Goal: Task Accomplishment & Management: Manage account settings

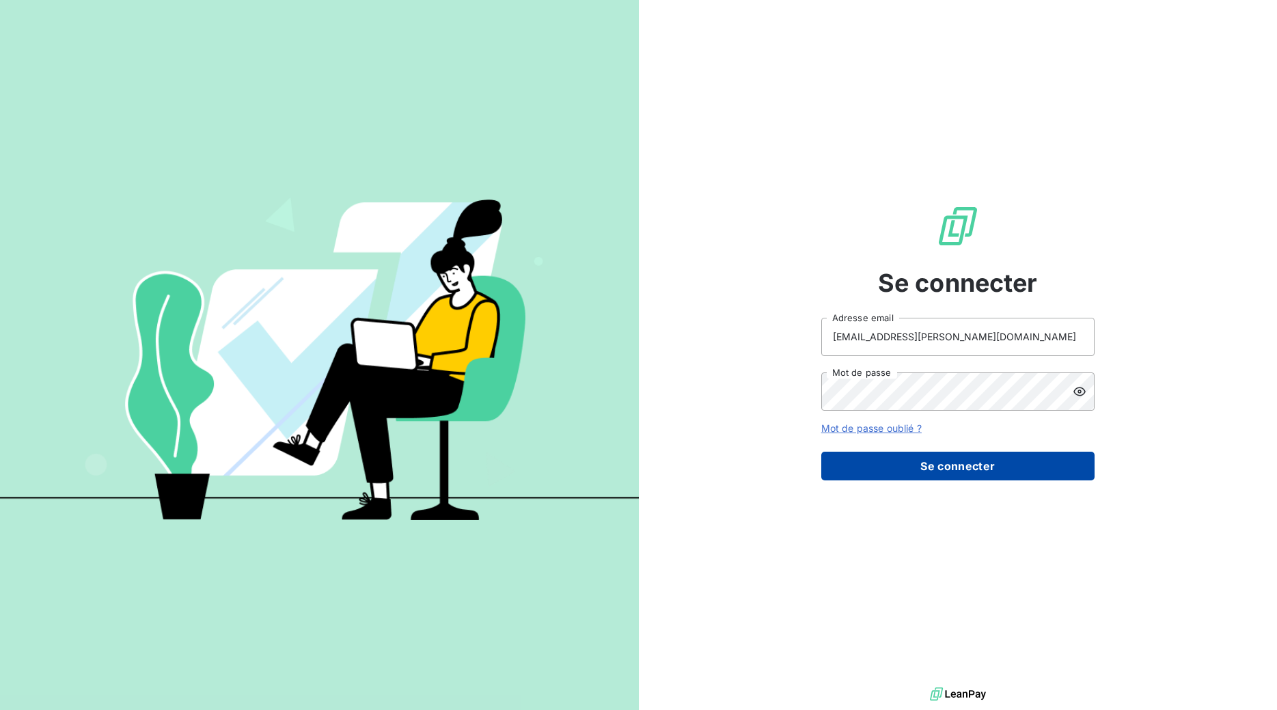
type input "[EMAIL_ADDRESS][PERSON_NAME][DOMAIN_NAME]"
click at [938, 469] on button "Se connecter" at bounding box center [957, 466] width 273 height 29
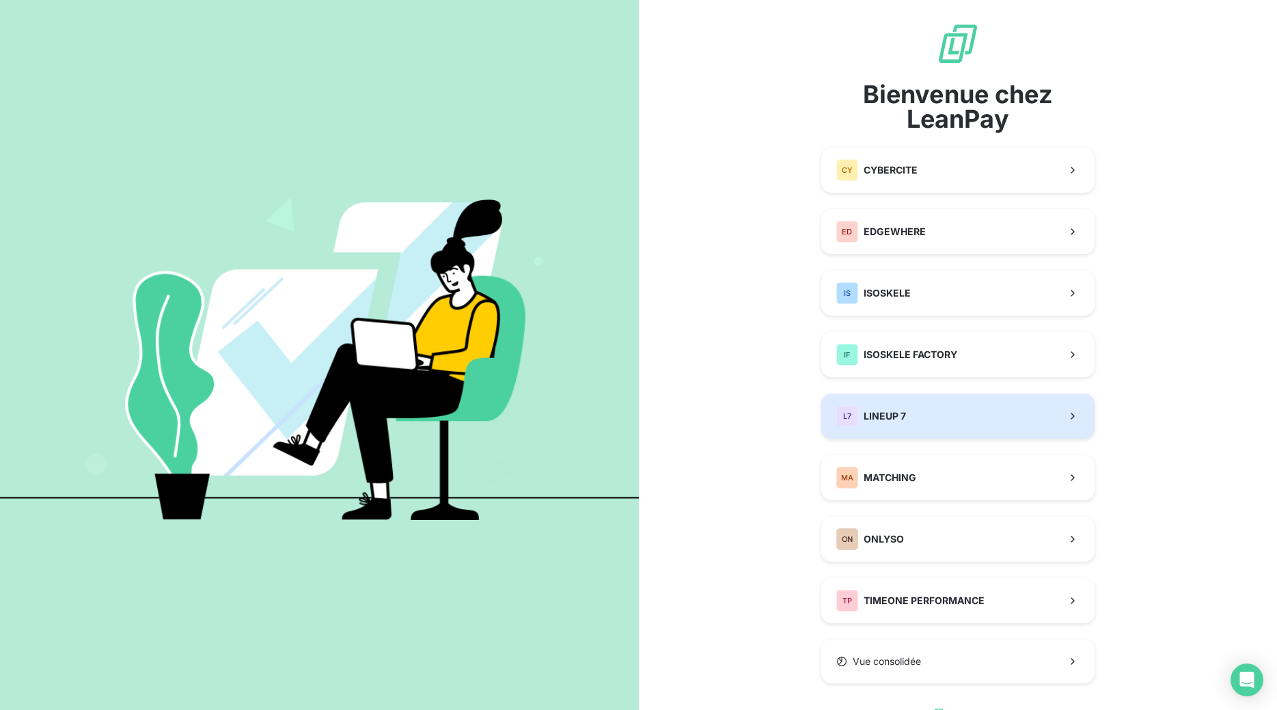
click at [937, 426] on button "L7 LINEUP 7" at bounding box center [957, 416] width 273 height 45
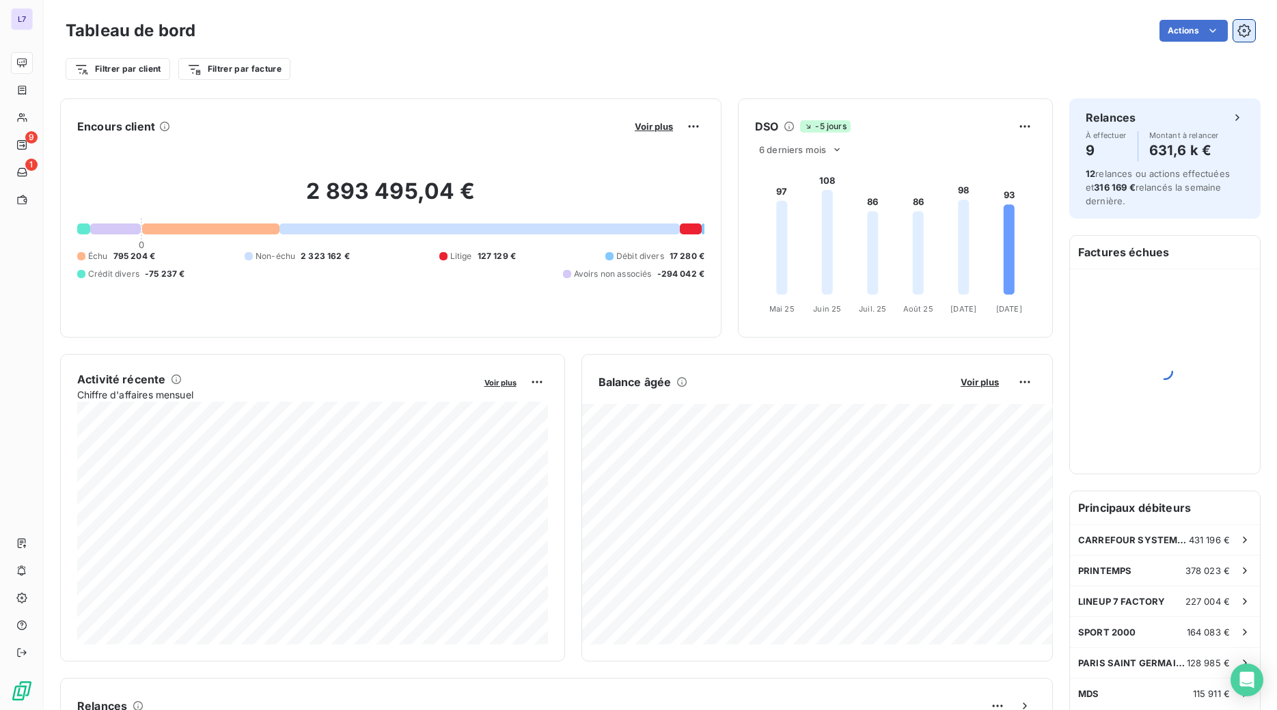
click at [1242, 40] on button "button" at bounding box center [1244, 31] width 22 height 22
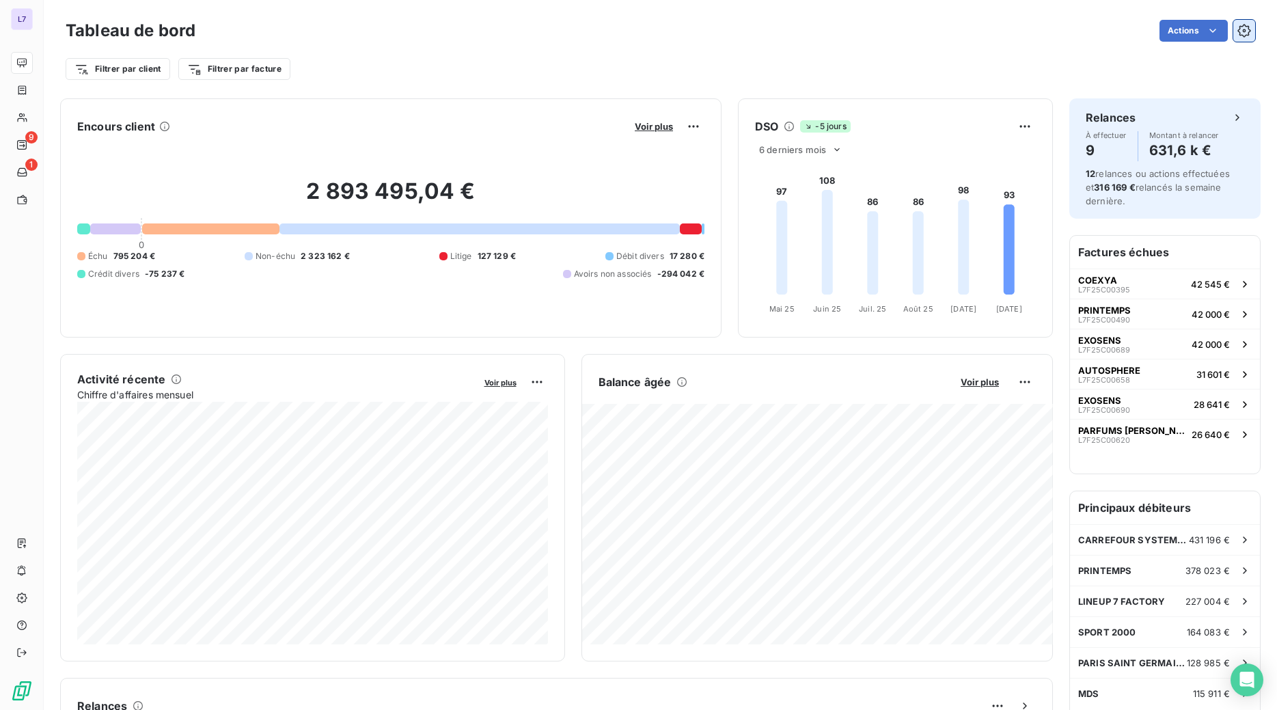
click at [1242, 31] on icon "button" at bounding box center [1244, 31] width 14 height 14
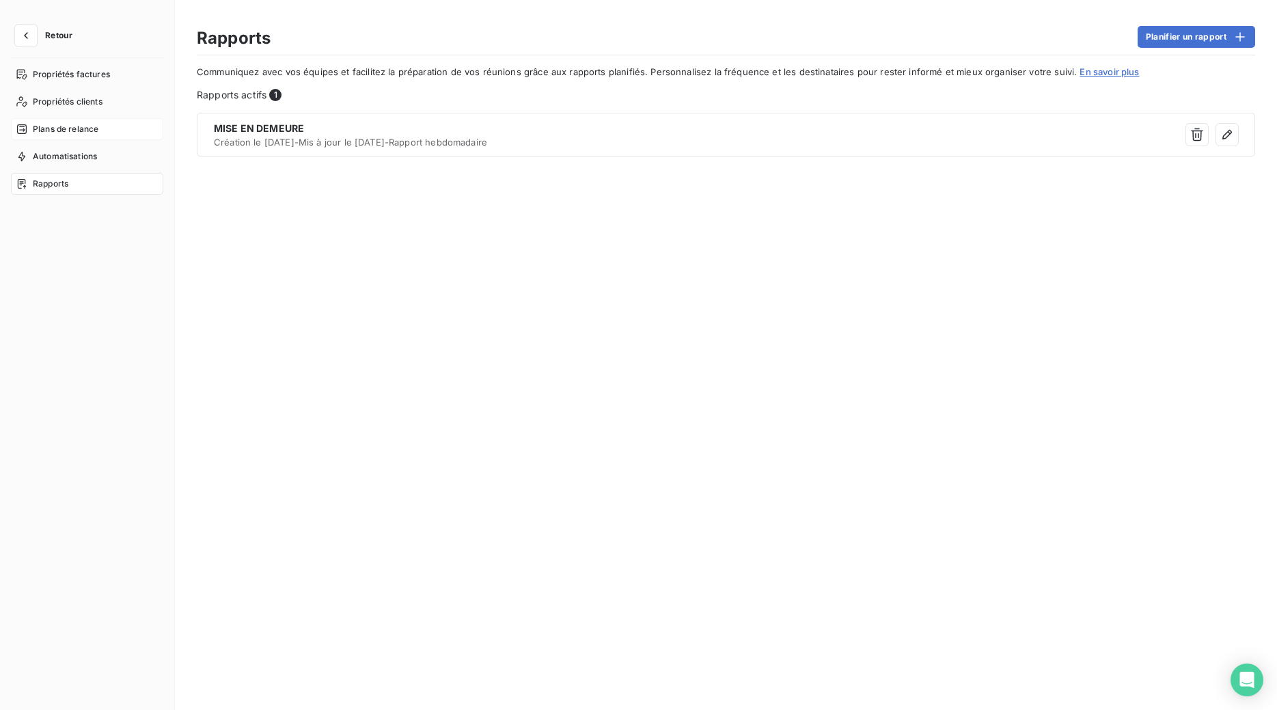
click at [107, 139] on div "Plans de relance" at bounding box center [87, 129] width 152 height 22
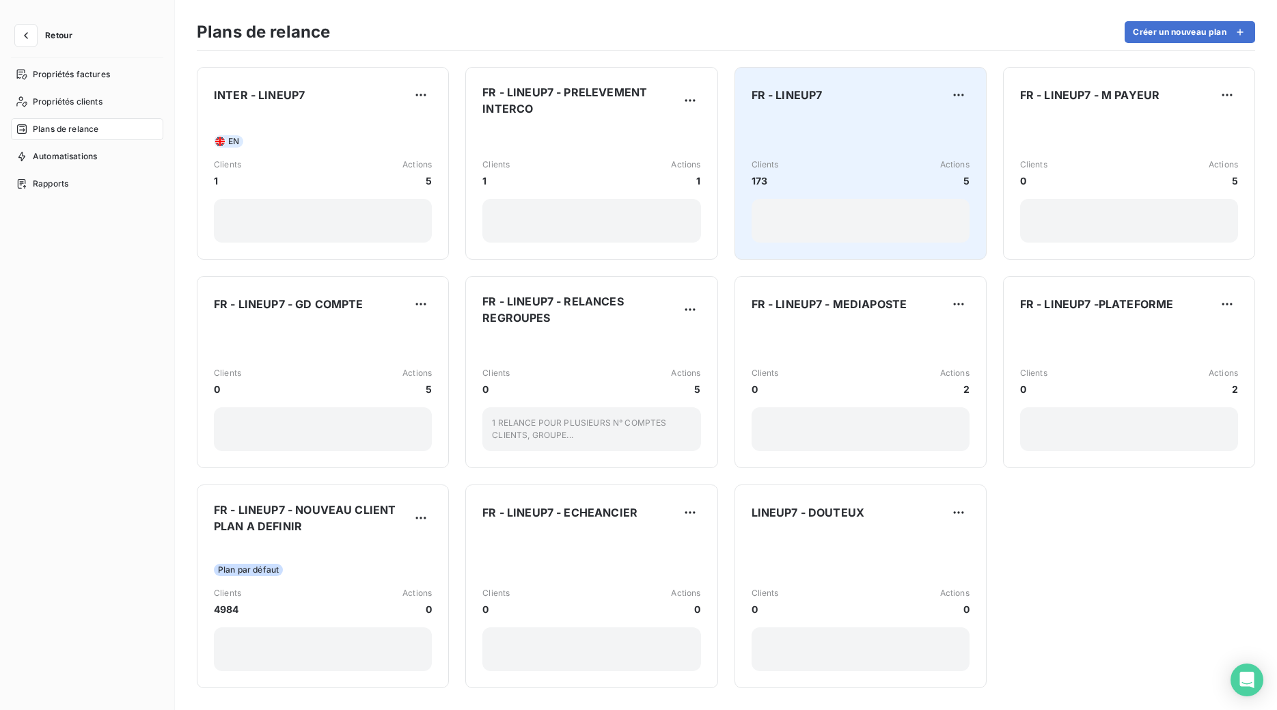
click at [801, 132] on div "Clients 173 Actions 5" at bounding box center [861, 180] width 218 height 126
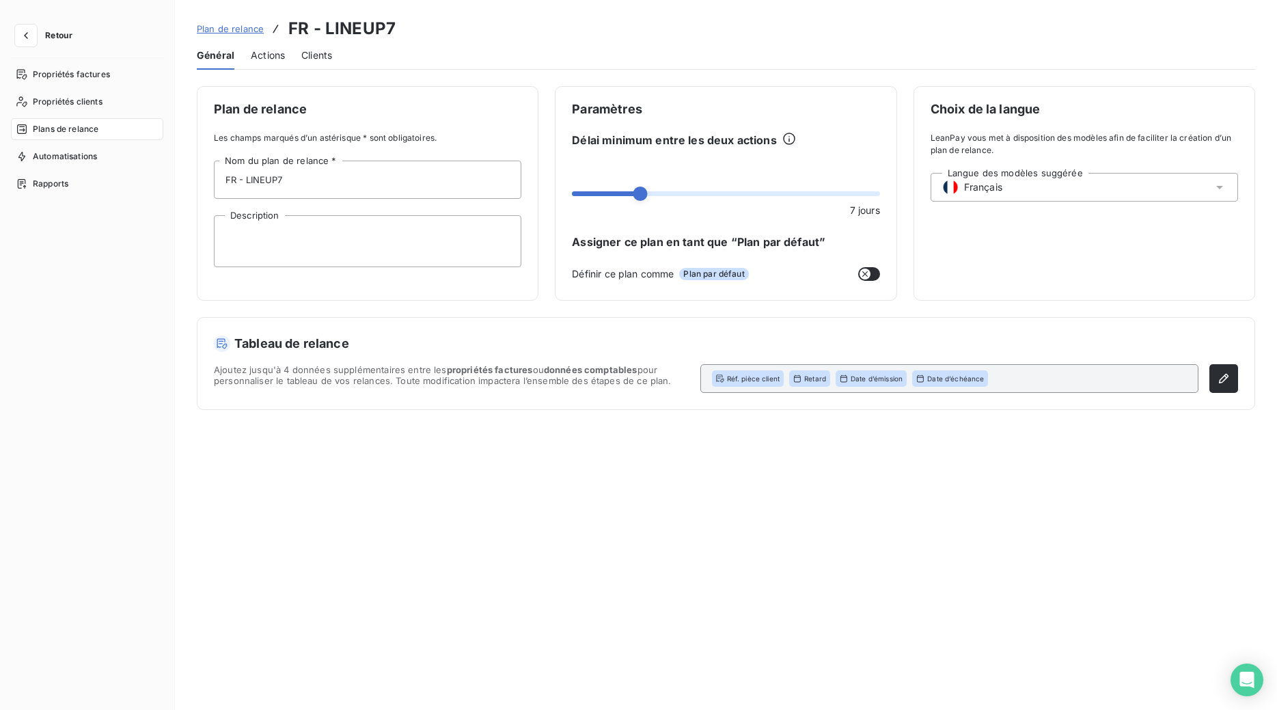
click at [269, 60] on span "Actions" at bounding box center [268, 56] width 34 height 14
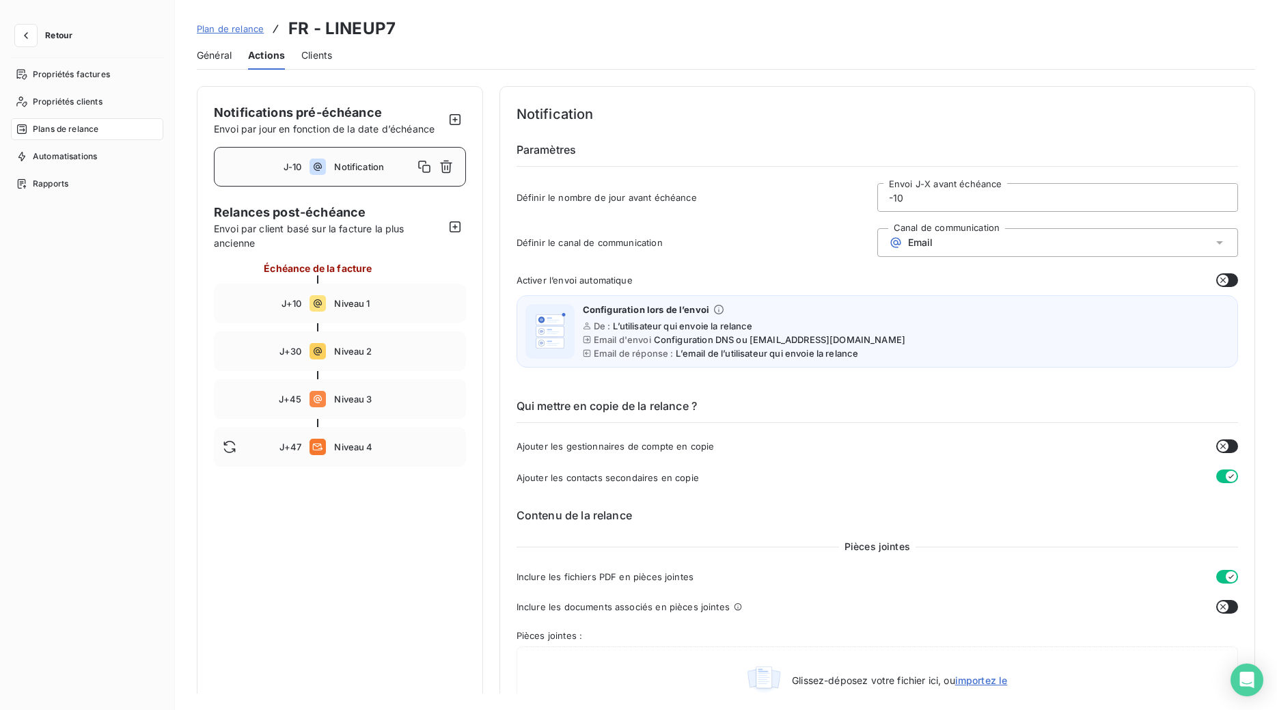
click at [1020, 517] on h6 "Contenu de la relance" at bounding box center [878, 515] width 722 height 16
click at [325, 299] on icon at bounding box center [318, 303] width 16 height 16
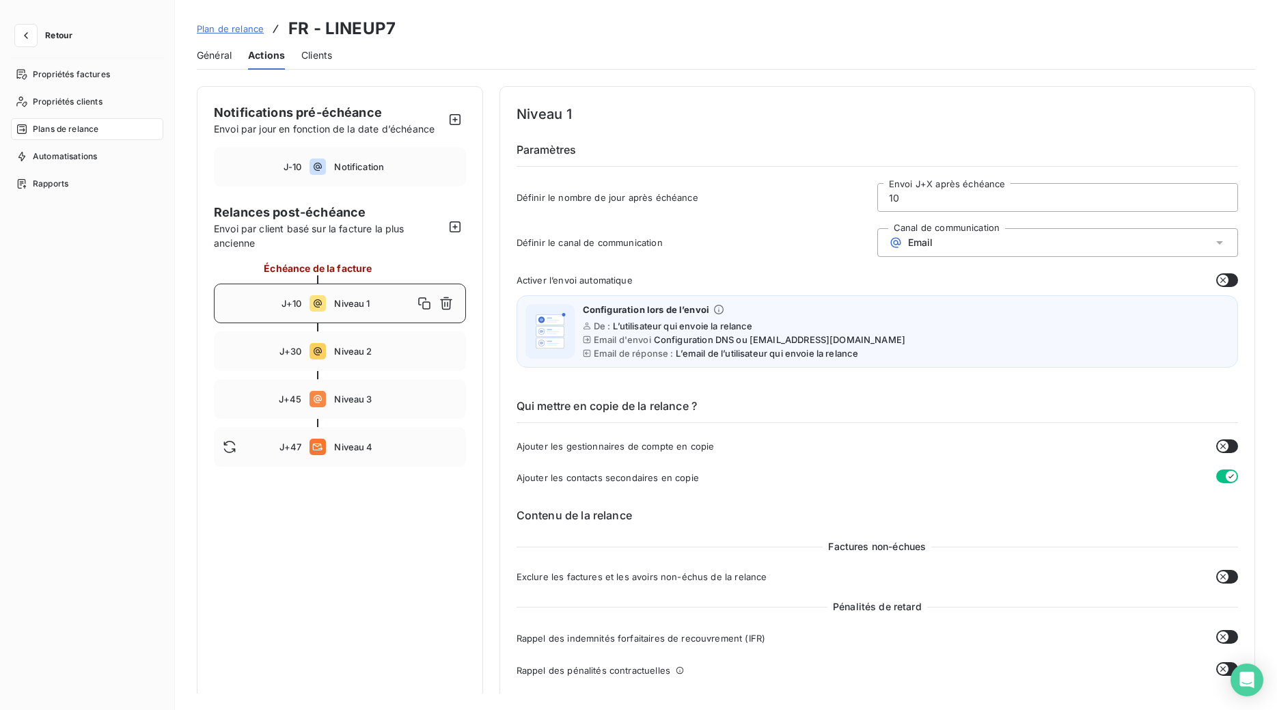
click at [344, 293] on div "Niveau 1" at bounding box center [395, 303] width 122 height 22
click at [372, 356] on span "Niveau 2" at bounding box center [395, 351] width 122 height 11
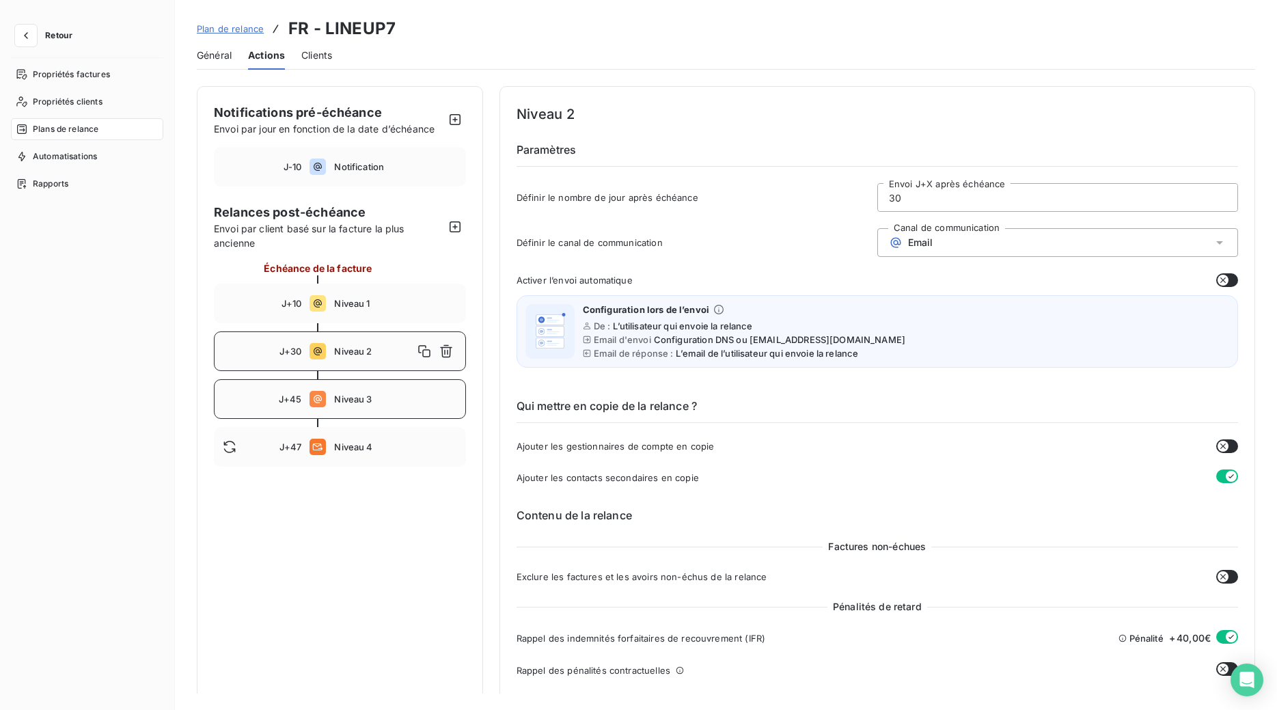
click at [367, 413] on div "J+45 Niveau 3" at bounding box center [340, 399] width 252 height 40
type input "45"
click at [32, 38] on button "button" at bounding box center [26, 36] width 22 height 22
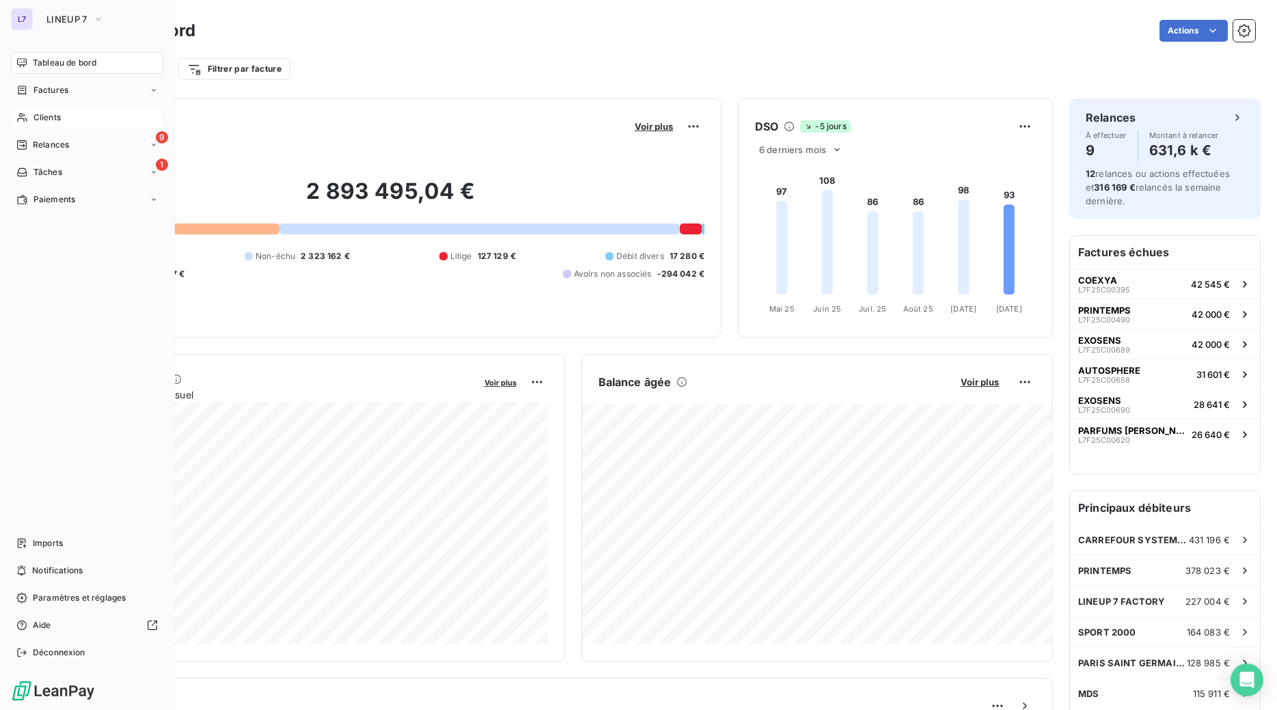
click at [42, 114] on span "Clients" at bounding box center [46, 117] width 27 height 12
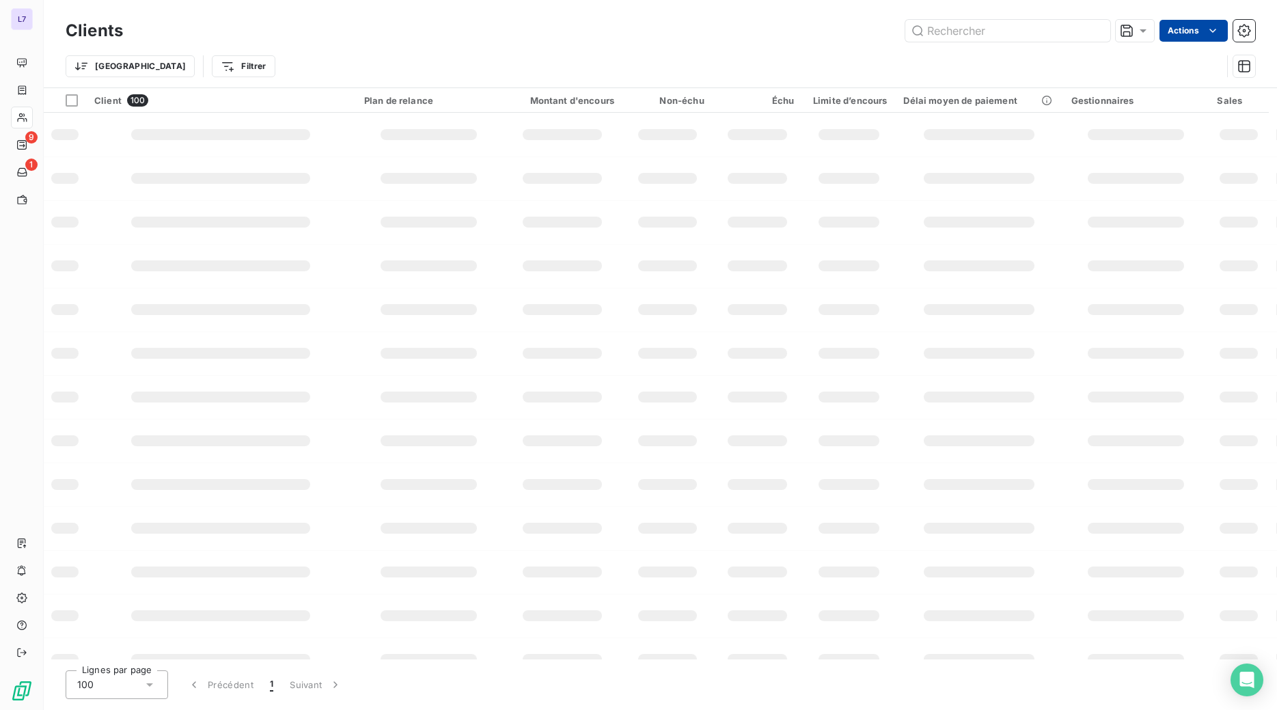
click at [1194, 38] on html "L7 9 1 Clients Actions Trier Filtrer Client 100 Plan de relance Montant d'encou…" at bounding box center [638, 355] width 1277 height 710
